Goal: Task Accomplishment & Management: Use online tool/utility

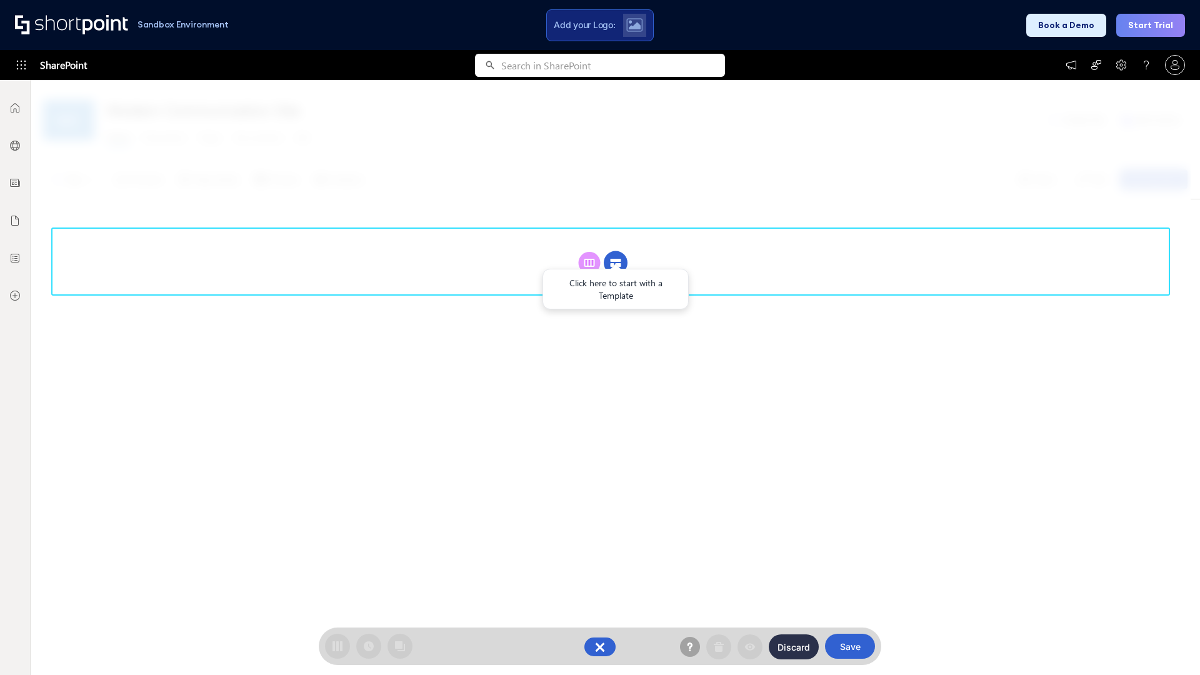
click at [616, 263] on circle at bounding box center [616, 263] width 24 height 24
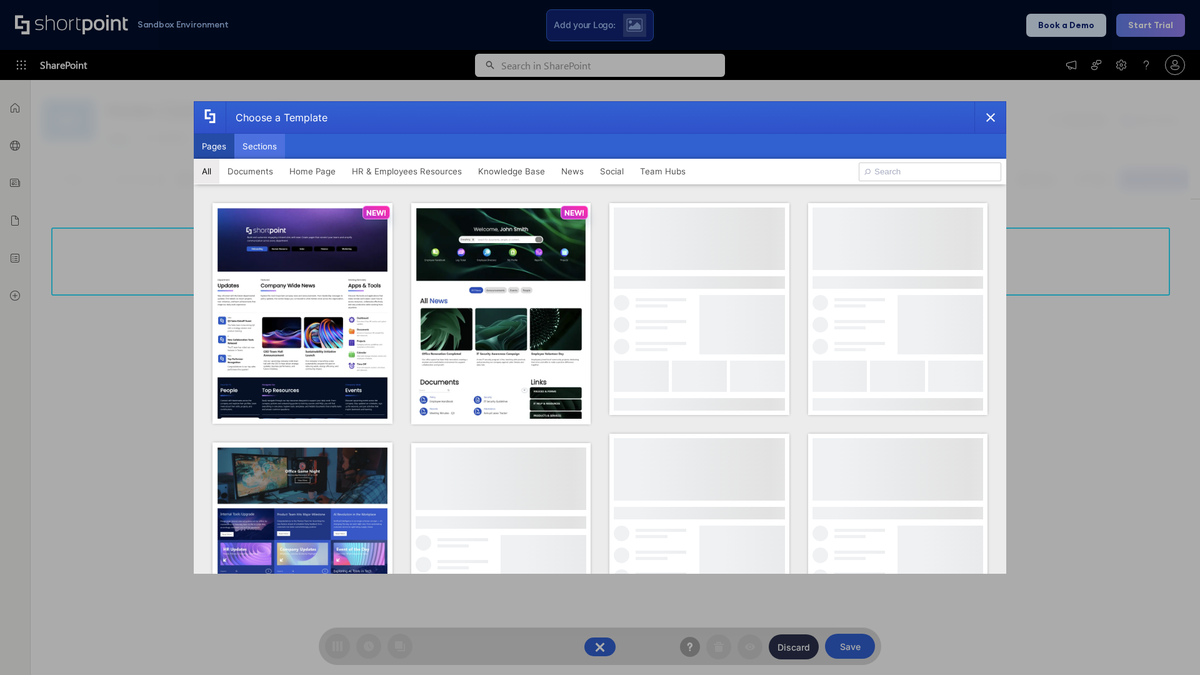
click at [259, 146] on button "Sections" at bounding box center [259, 146] width 51 height 25
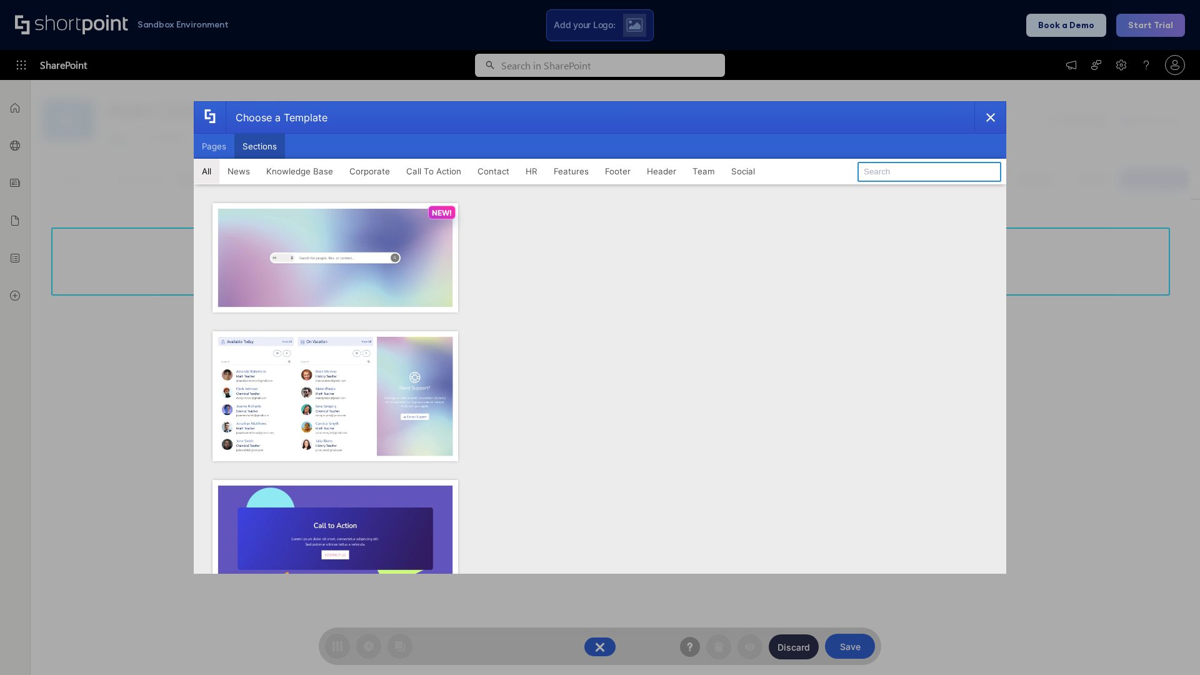
type input "Service Block 3"
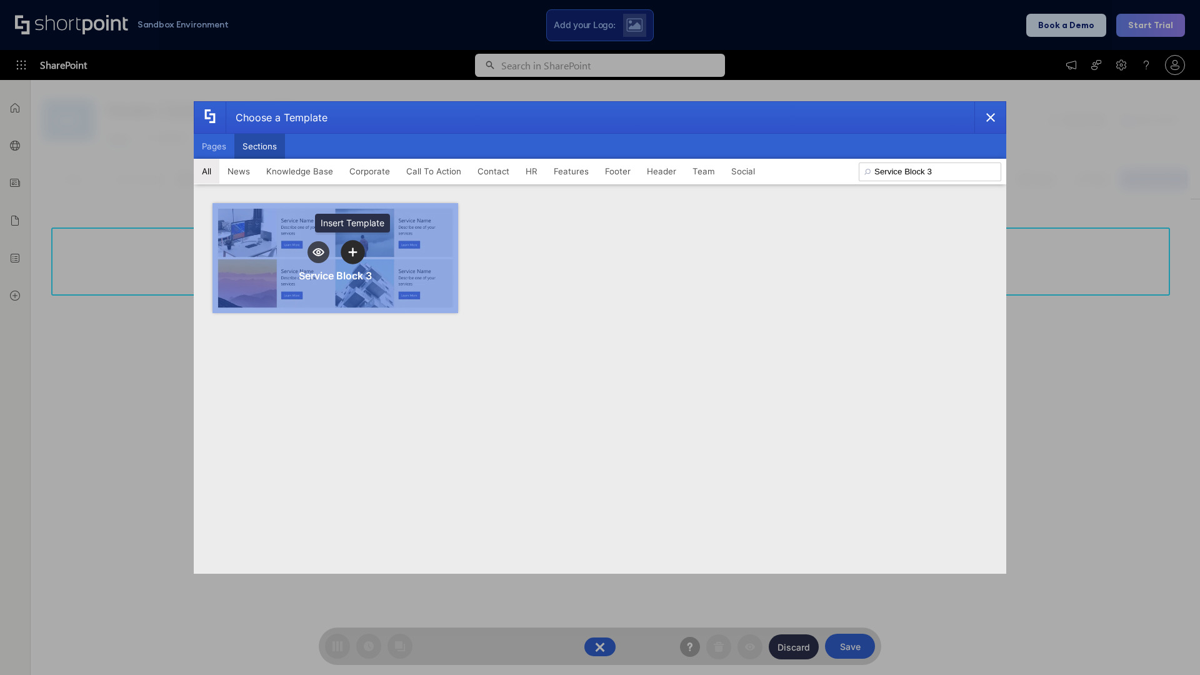
click at [353, 252] on icon "template selector" at bounding box center [352, 252] width 9 height 9
